Goal: Transaction & Acquisition: Register for event/course

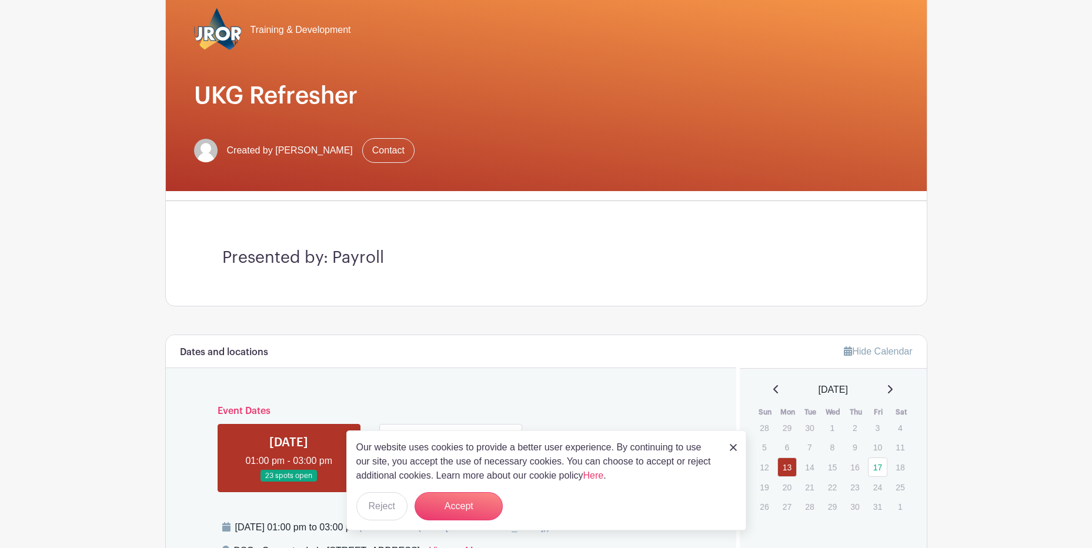
scroll to position [118, 0]
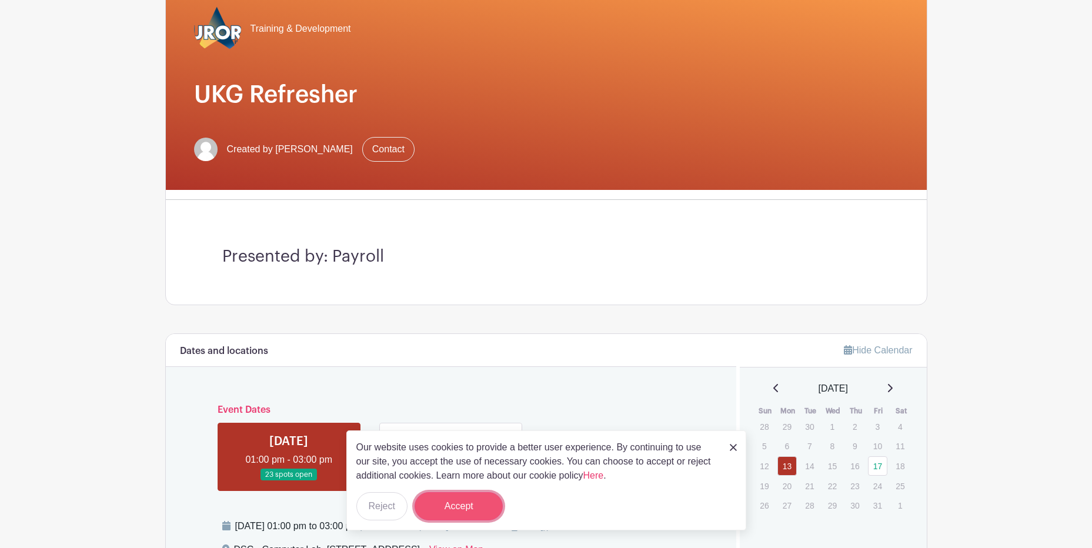
click at [463, 508] on button "Accept" at bounding box center [458, 506] width 88 height 28
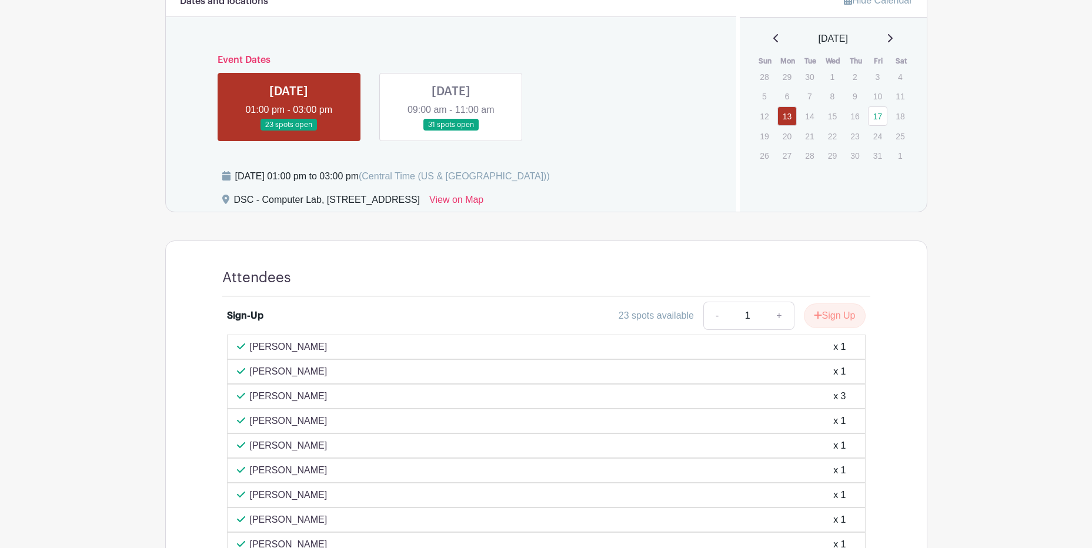
scroll to position [438, 0]
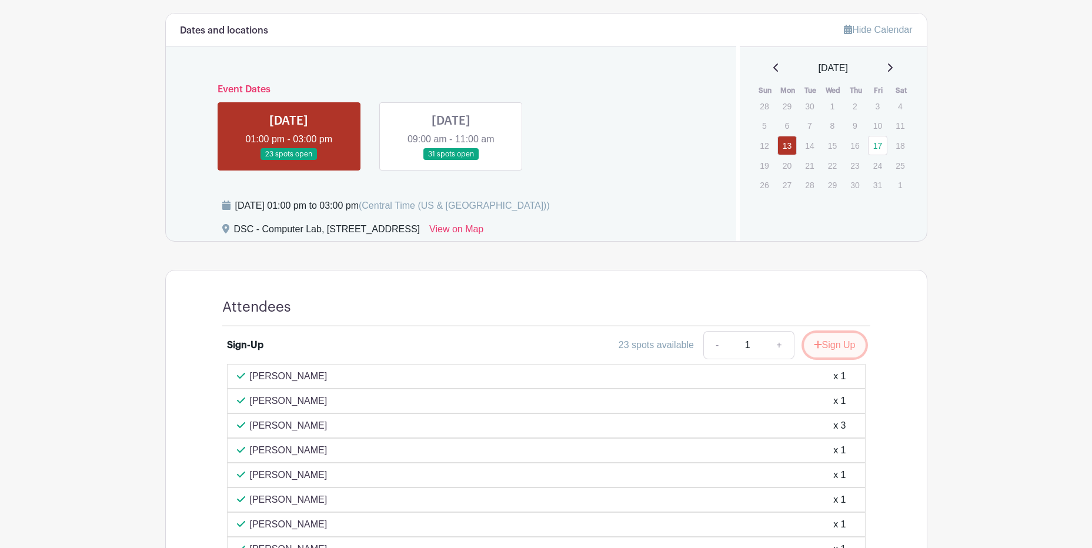
click at [840, 345] on button "Sign Up" at bounding box center [835, 345] width 62 height 25
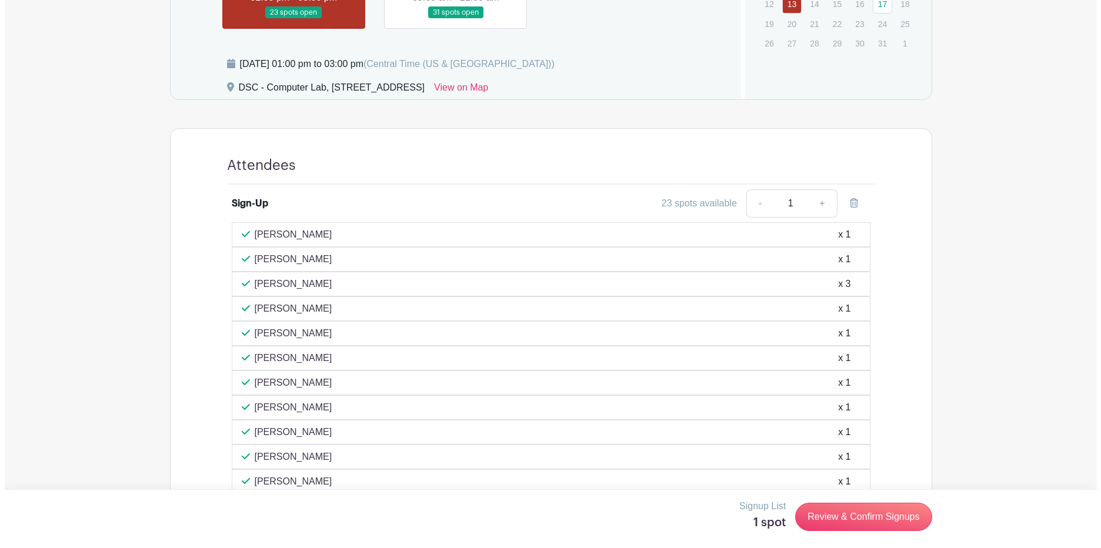
scroll to position [614, 0]
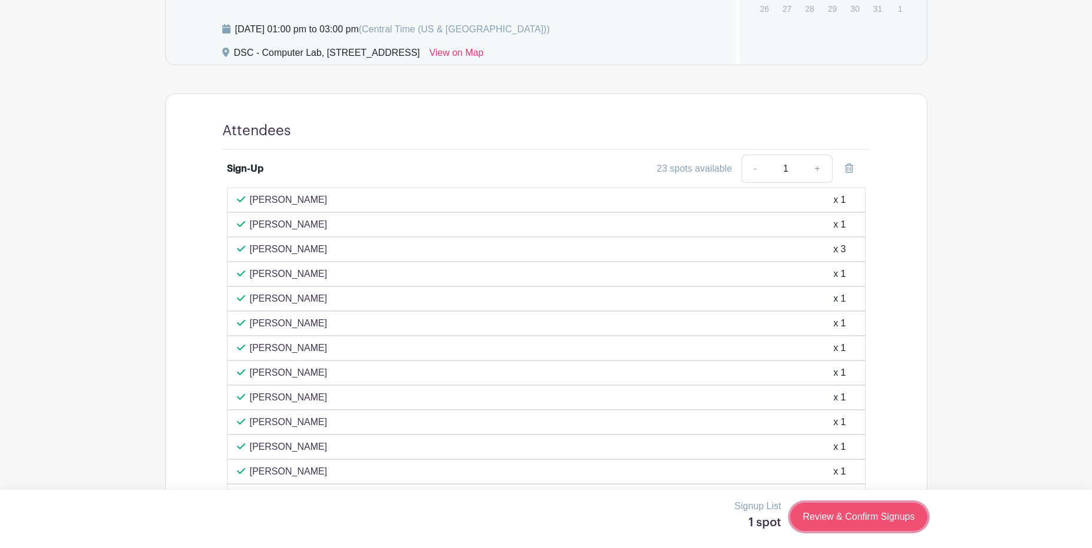
click at [844, 515] on link "Review & Confirm Signups" at bounding box center [858, 517] width 136 height 28
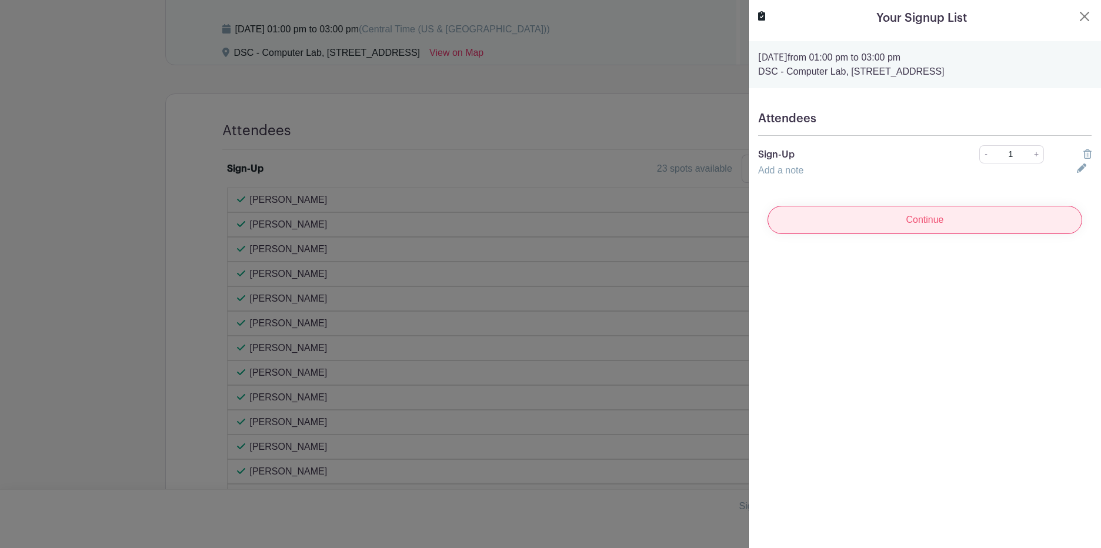
click at [929, 221] on input "Continue" at bounding box center [924, 220] width 315 height 28
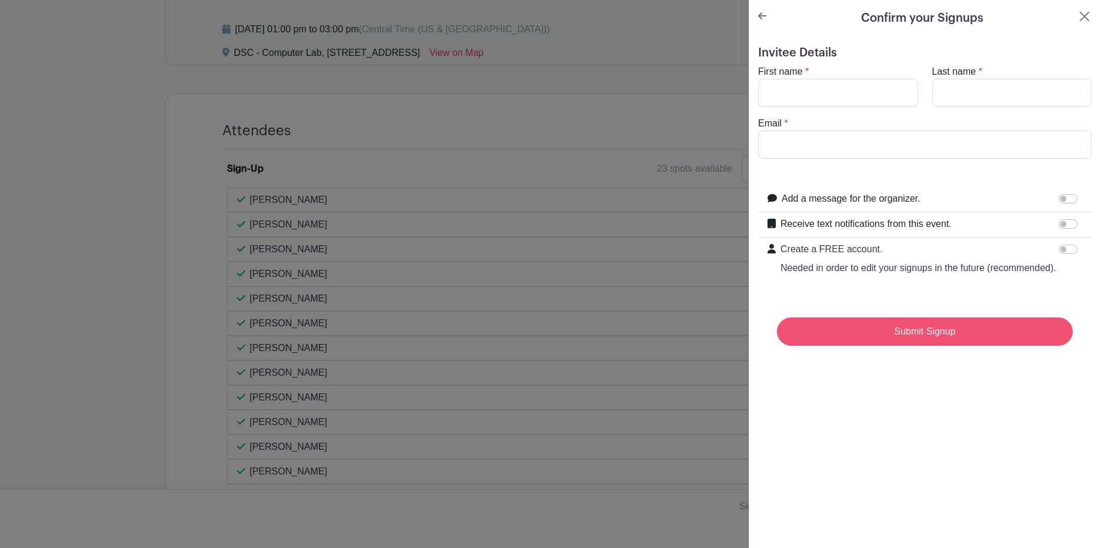
click at [909, 343] on input "Submit Signup" at bounding box center [925, 331] width 296 height 28
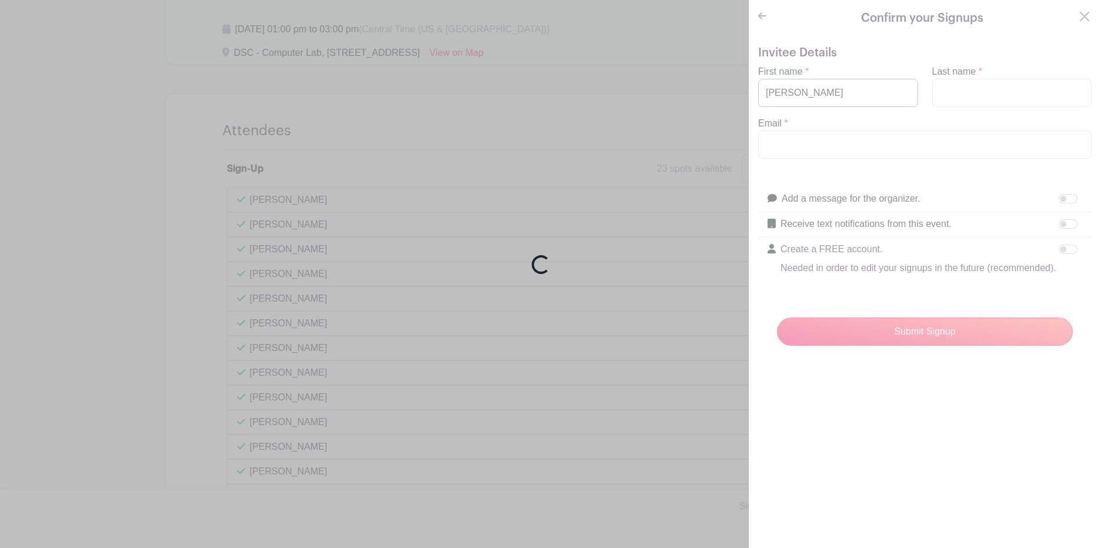
type input "[PERSON_NAME]"
click at [1000, 100] on div "Loading..." at bounding box center [550, 274] width 1101 height 548
click at [979, 92] on div "Loading..." at bounding box center [550, 274] width 1101 height 548
click at [952, 91] on div "Loading..." at bounding box center [550, 274] width 1101 height 548
click at [954, 92] on div "Loading..." at bounding box center [550, 274] width 1101 height 548
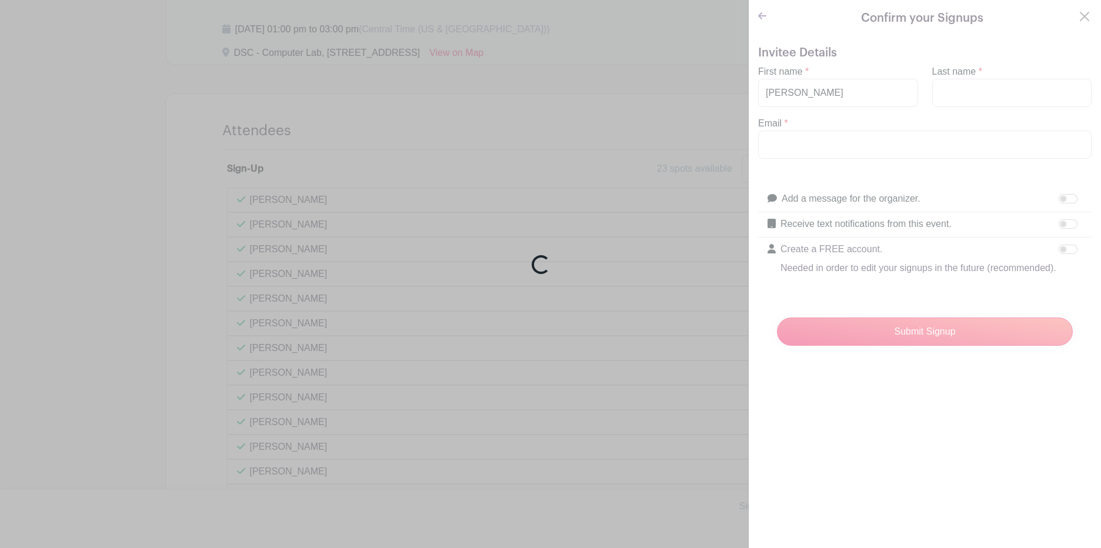
click at [954, 92] on div "Loading..." at bounding box center [550, 274] width 1101 height 548
click at [954, 91] on div "Loading..." at bounding box center [550, 274] width 1101 height 548
click at [955, 91] on div "Loading..." at bounding box center [550, 274] width 1101 height 548
click at [949, 86] on div "Loading..." at bounding box center [550, 274] width 1101 height 548
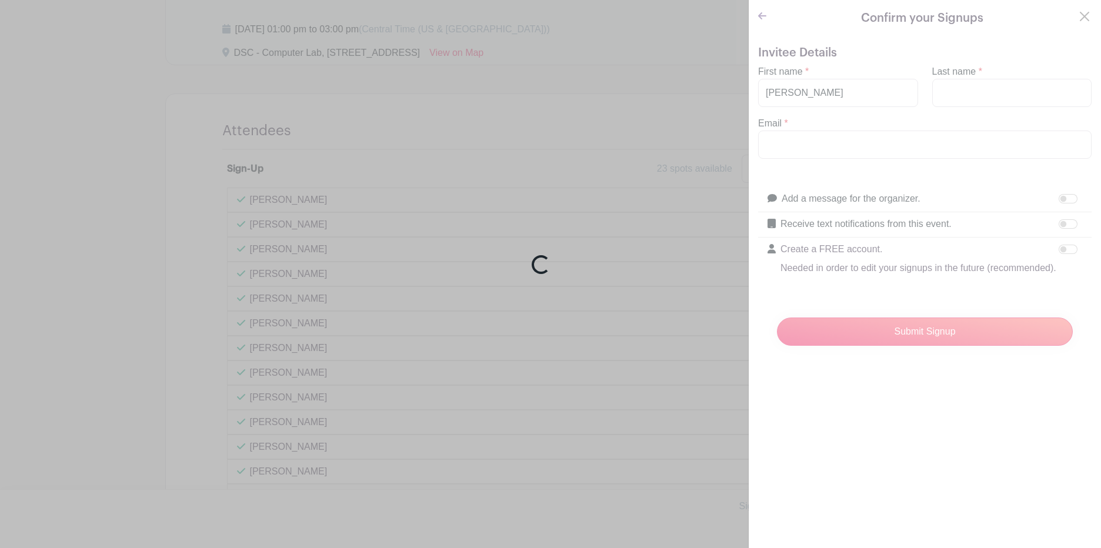
click at [817, 95] on div "Loading..." at bounding box center [550, 274] width 1101 height 548
click at [817, 89] on div "Loading..." at bounding box center [550, 274] width 1101 height 548
click at [907, 345] on div "Loading..." at bounding box center [550, 274] width 1101 height 548
click at [816, 119] on div "Loading..." at bounding box center [550, 274] width 1101 height 548
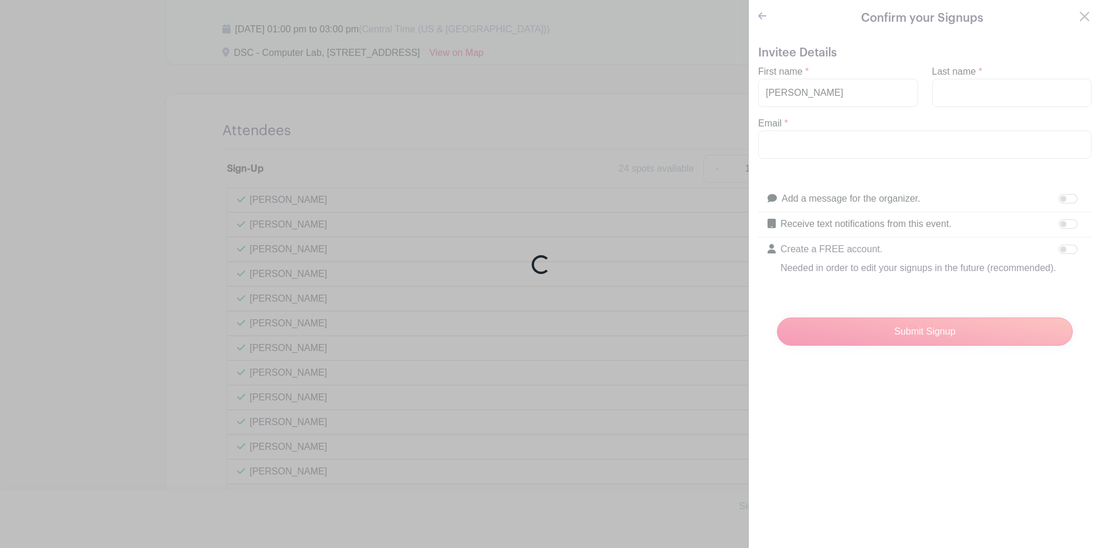
click at [816, 119] on div "Loading..." at bounding box center [550, 274] width 1101 height 548
drag, startPoint x: 816, startPoint y: 119, endPoint x: 531, endPoint y: 237, distance: 307.9
click at [784, 129] on div "Loading..." at bounding box center [550, 274] width 1101 height 548
click at [6, 506] on div "Loading..." at bounding box center [550, 274] width 1101 height 548
click at [9, 499] on div "Loading..." at bounding box center [550, 274] width 1101 height 548
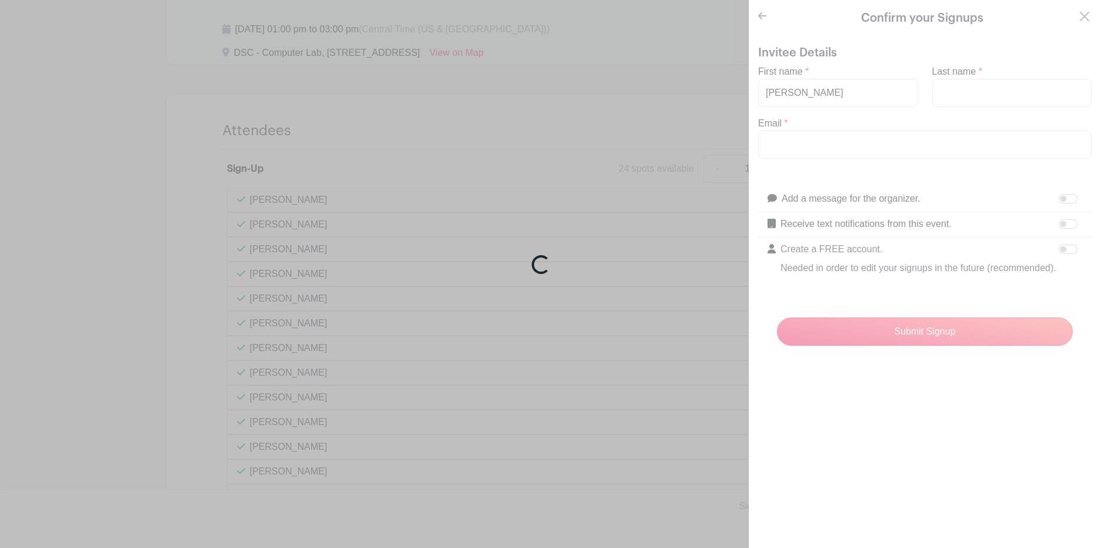
click at [976, 89] on div "Loading..." at bounding box center [550, 274] width 1101 height 548
drag, startPoint x: 919, startPoint y: 346, endPoint x: 816, endPoint y: 236, distance: 151.0
click at [919, 342] on div "Loading..." at bounding box center [550, 274] width 1101 height 548
click at [806, 125] on div "Loading..." at bounding box center [550, 274] width 1101 height 548
click at [802, 144] on div "Loading..." at bounding box center [550, 274] width 1101 height 548
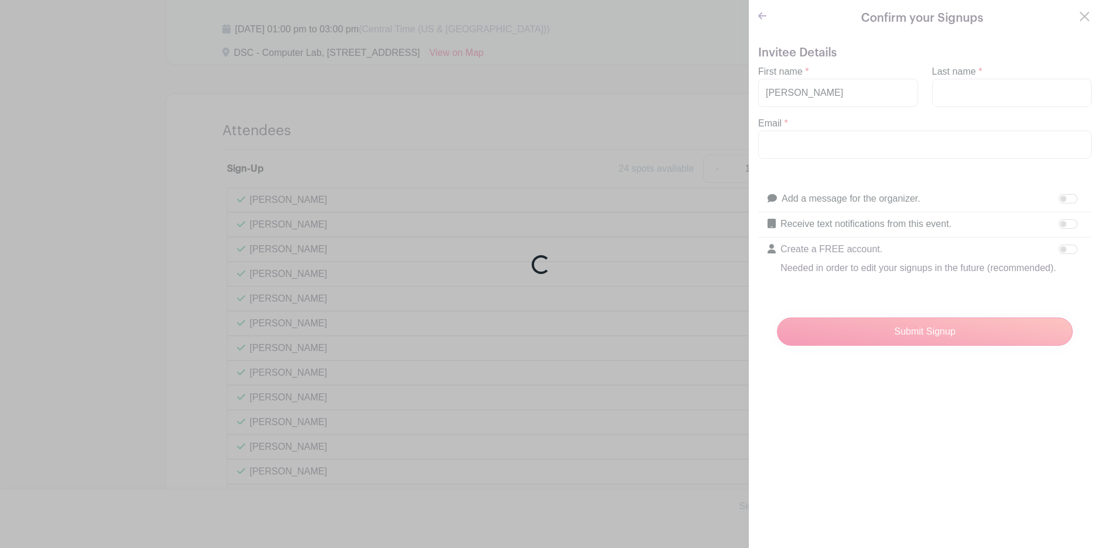
click at [916, 345] on div "Loading..." at bounding box center [550, 274] width 1101 height 548
click at [1002, 95] on div "Loading..." at bounding box center [550, 274] width 1101 height 548
click at [1079, 12] on div "Loading..." at bounding box center [550, 274] width 1101 height 548
click at [1076, 13] on div "Loading..." at bounding box center [550, 274] width 1101 height 548
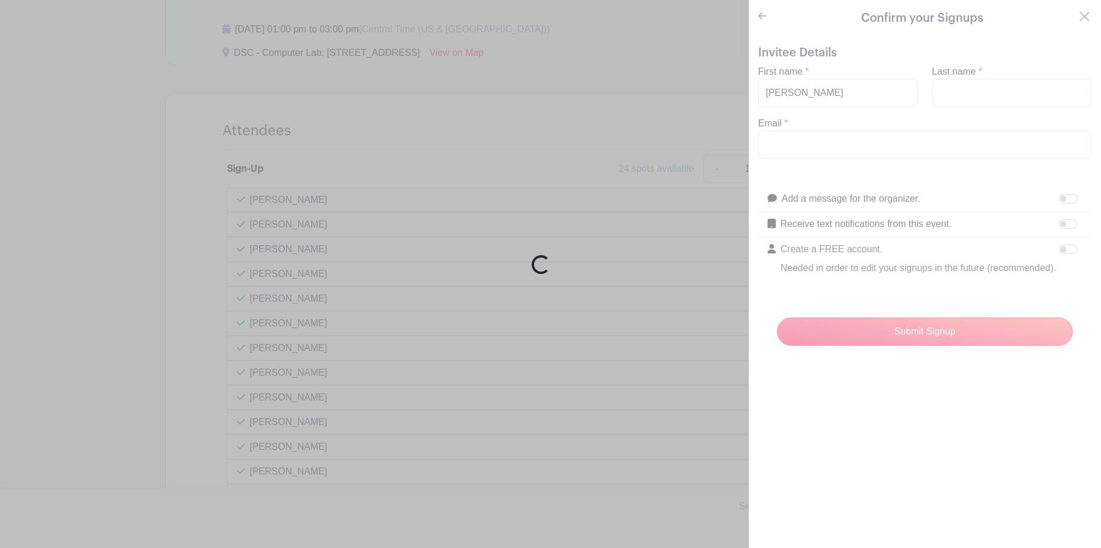
click at [1077, 13] on div "Loading..." at bounding box center [550, 274] width 1101 height 548
